Goal: Browse casually

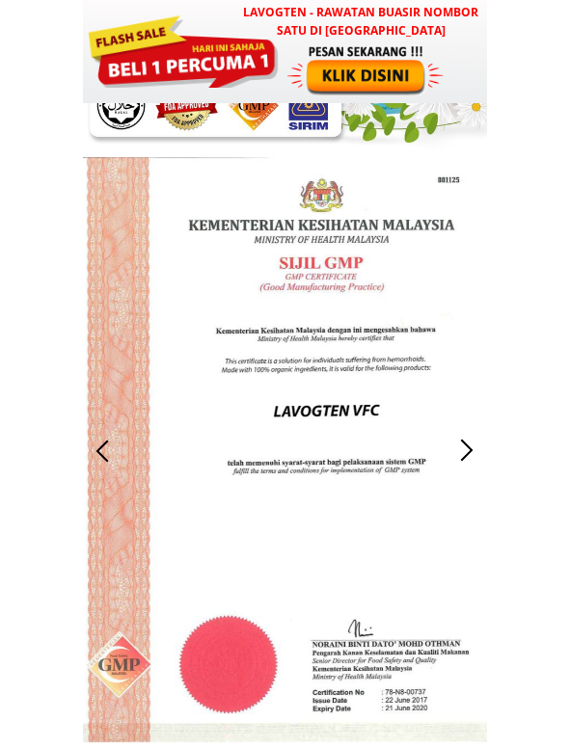
scroll to position [2979, 0]
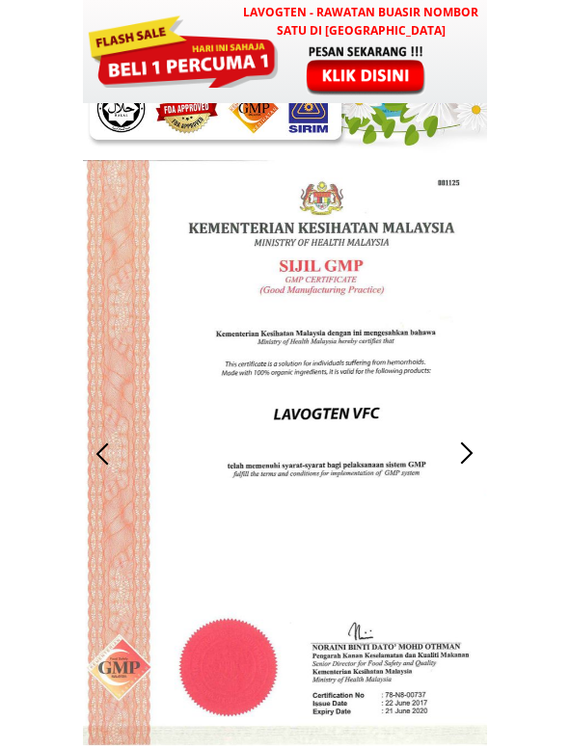
click at [461, 454] on div at bounding box center [466, 454] width 32 height 32
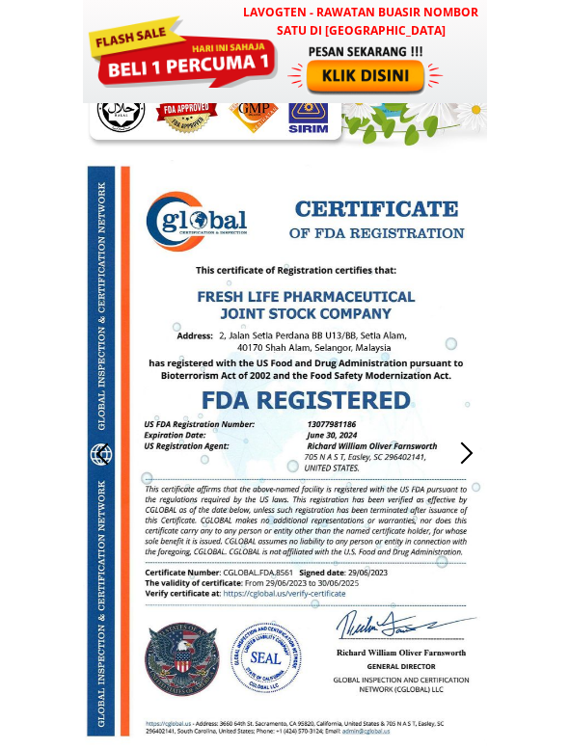
click at [102, 457] on div at bounding box center [103, 454] width 32 height 32
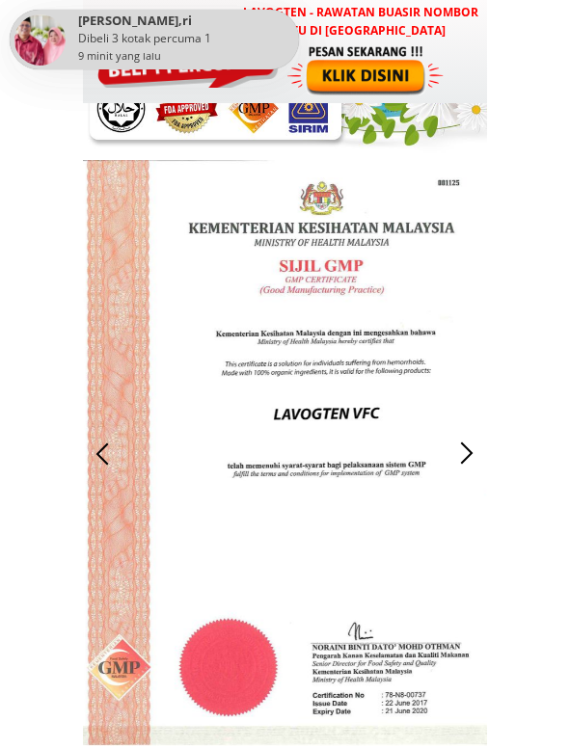
click at [102, 457] on div at bounding box center [103, 454] width 32 height 32
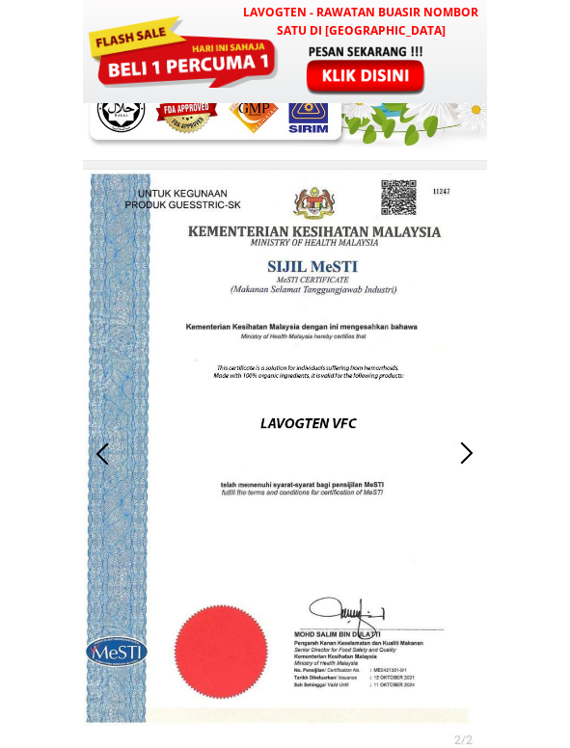
click at [102, 457] on div at bounding box center [103, 454] width 32 height 32
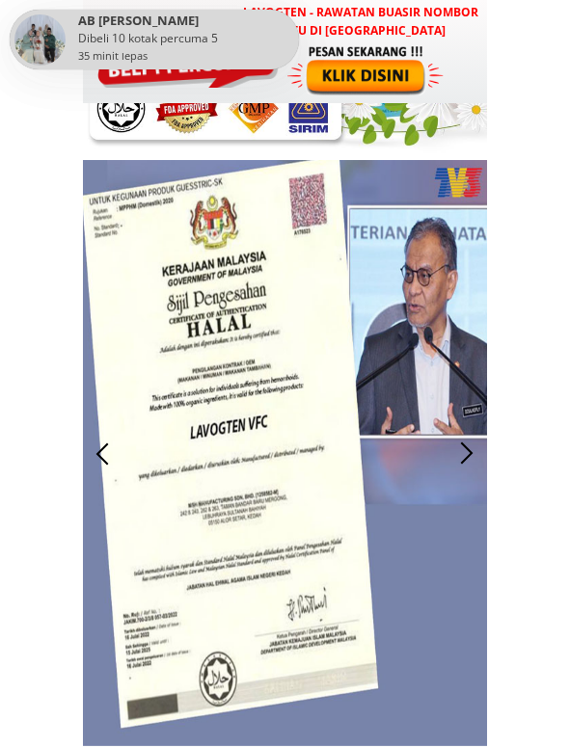
click at [102, 457] on div at bounding box center [103, 454] width 32 height 32
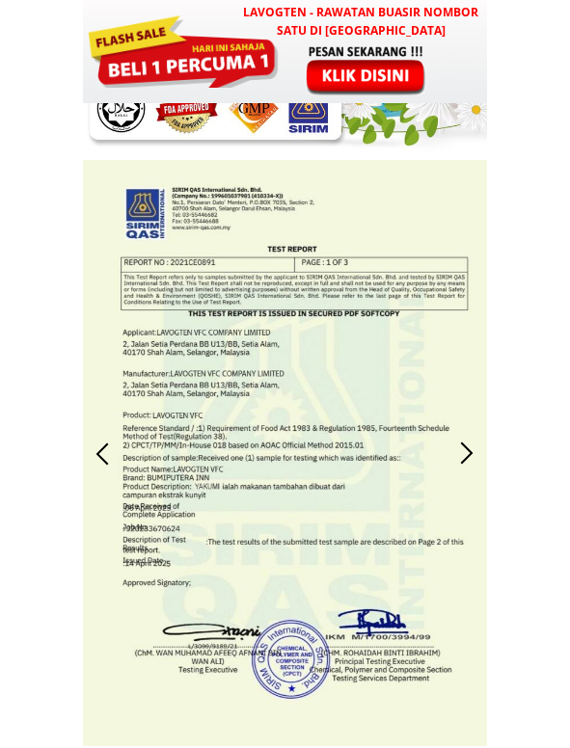
click at [94, 456] on div at bounding box center [103, 454] width 32 height 32
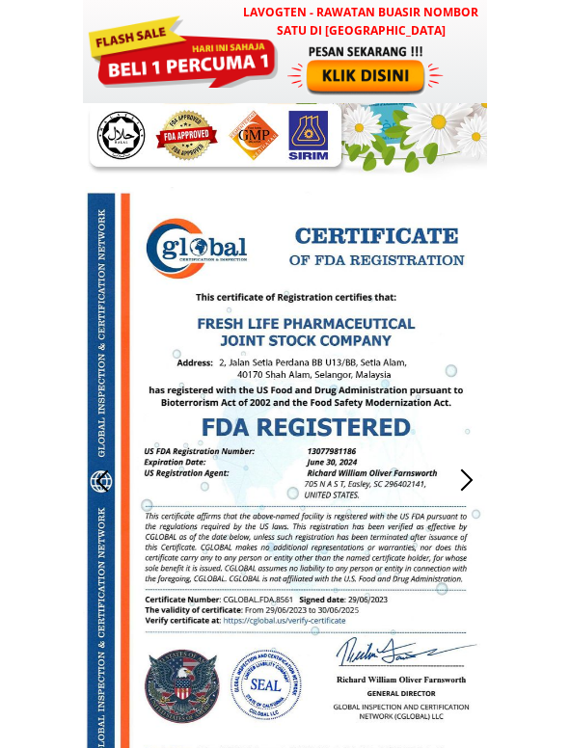
scroll to position [2958, 0]
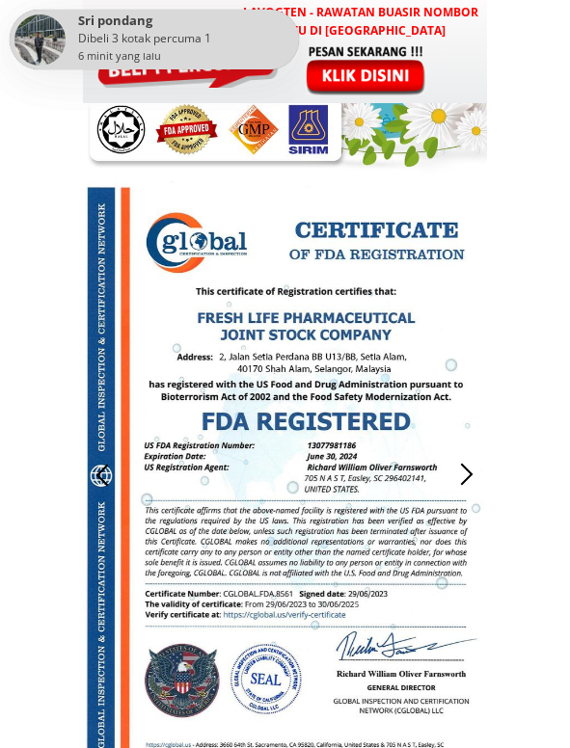
click at [467, 481] on div at bounding box center [466, 475] width 32 height 32
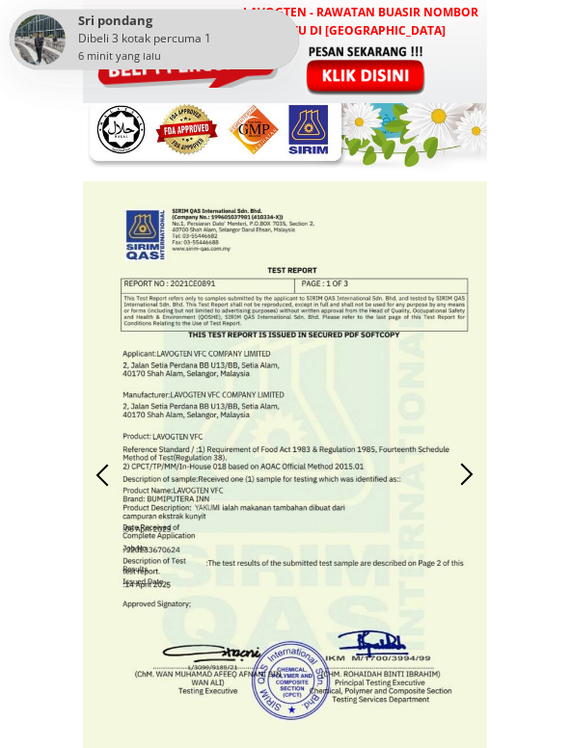
click at [467, 481] on div at bounding box center [466, 475] width 32 height 32
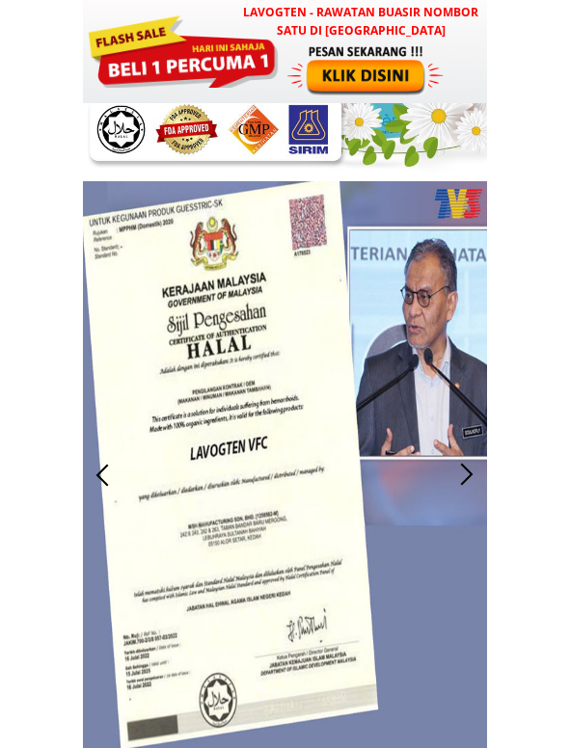
click at [460, 473] on div at bounding box center [466, 475] width 32 height 32
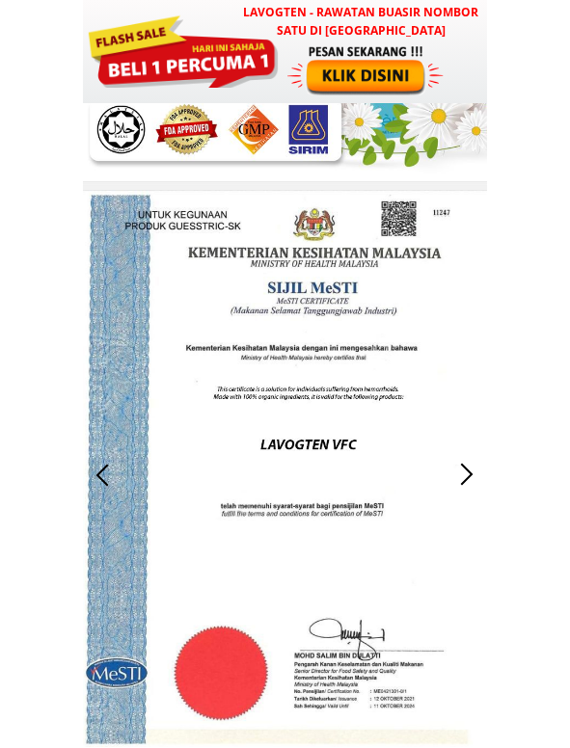
click at [471, 479] on div at bounding box center [466, 475] width 32 height 32
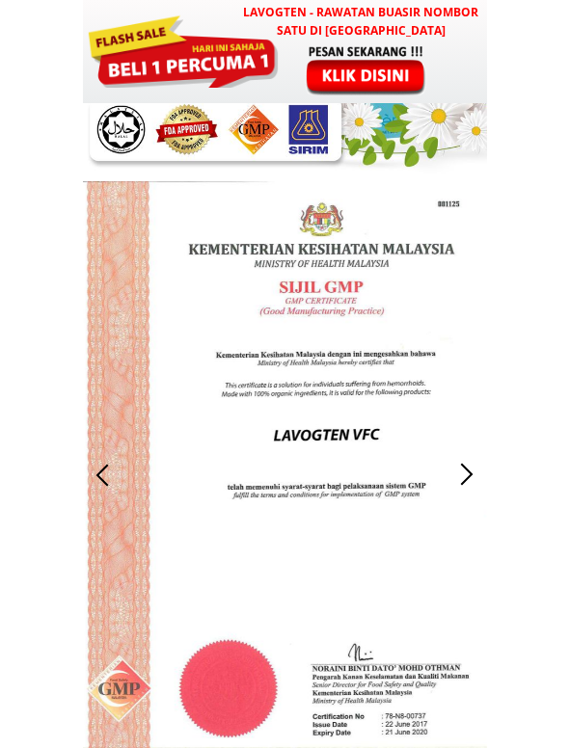
click at [468, 473] on div at bounding box center [466, 475] width 32 height 32
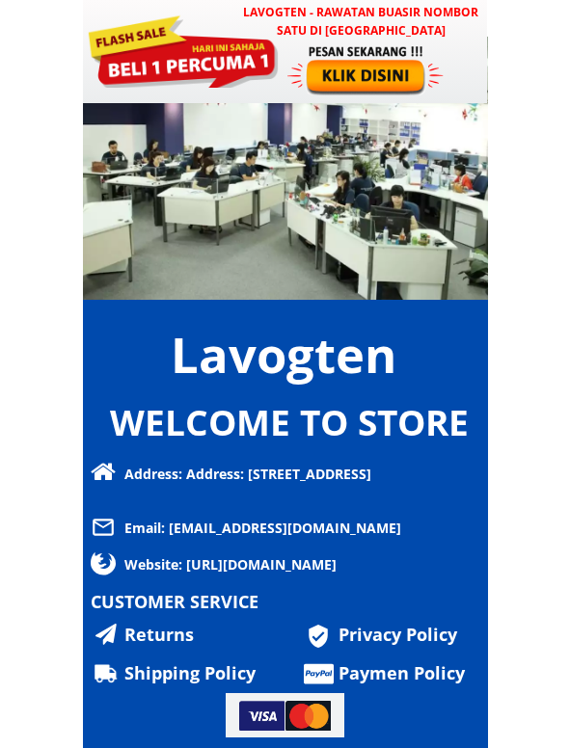
scroll to position [13559, 0]
